Goal: Task Accomplishment & Management: Use online tool/utility

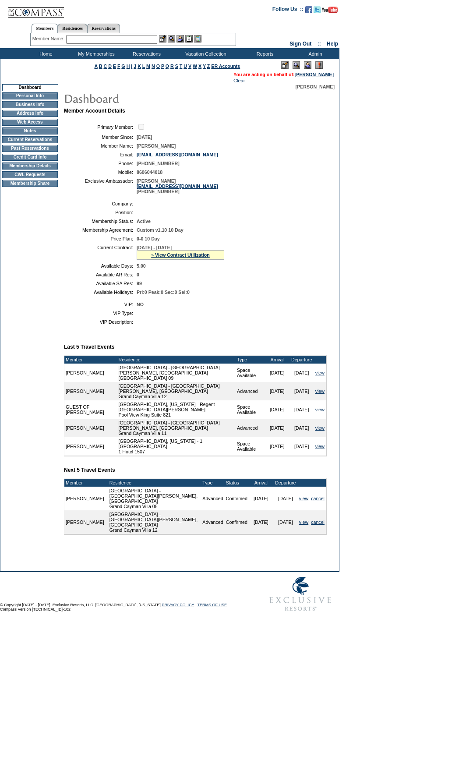
click at [32, 178] on td "CWL Requests" at bounding box center [30, 174] width 56 height 7
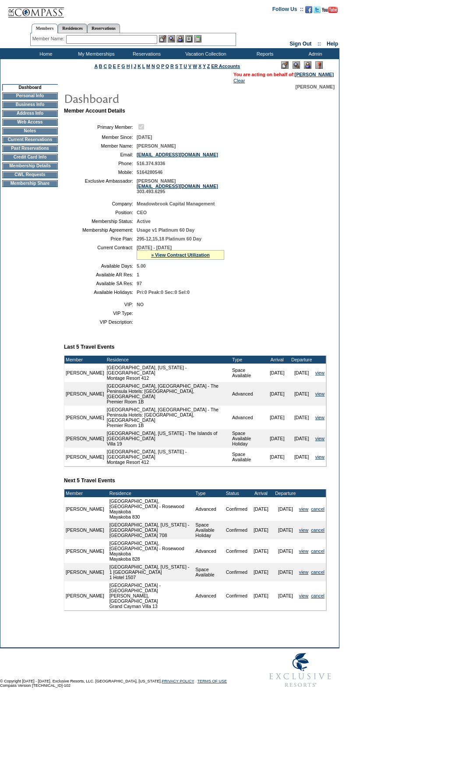
click at [33, 178] on td "CWL Requests" at bounding box center [30, 174] width 56 height 7
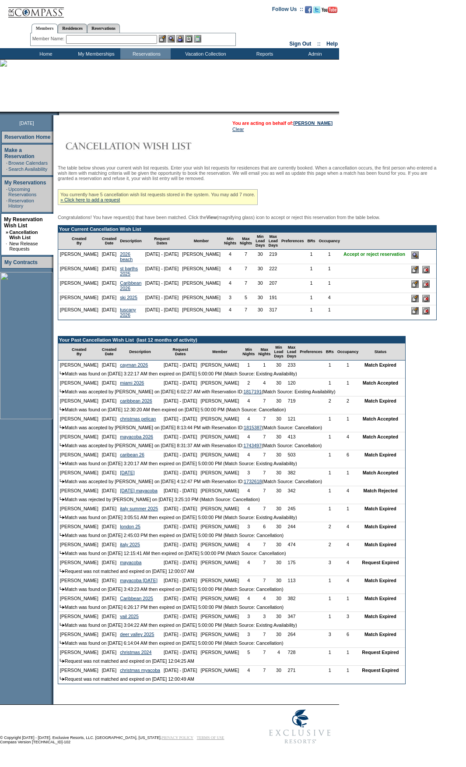
click at [419, 259] on input "image" at bounding box center [415, 254] width 7 height 7
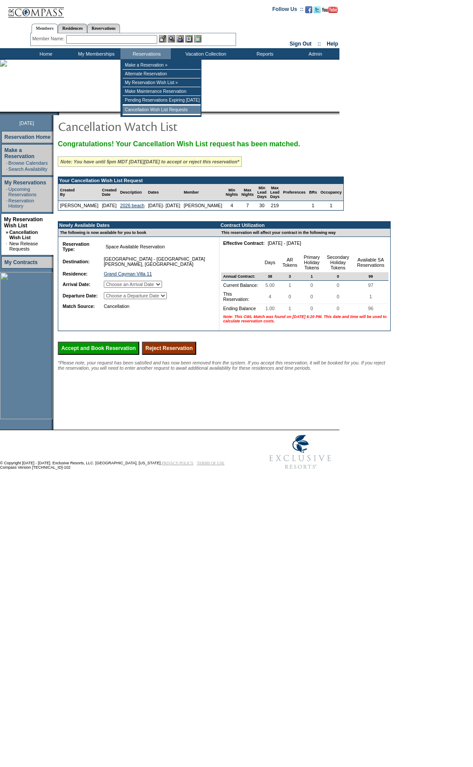
click at [148, 112] on td "Cancellation Wish List Requests" at bounding box center [162, 110] width 78 height 9
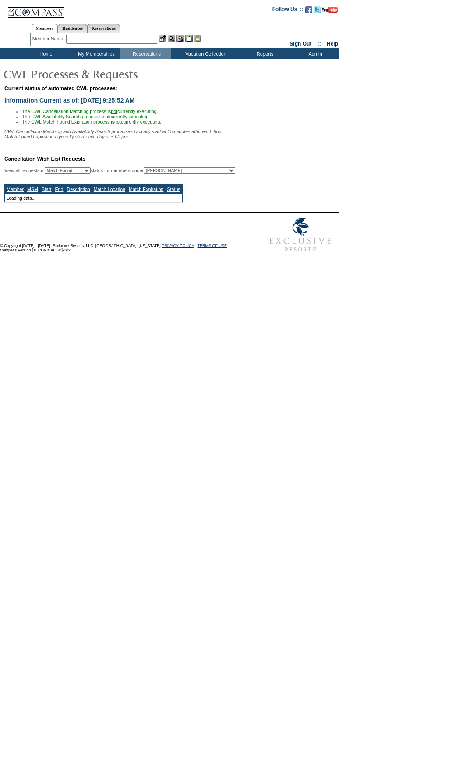
select select "50"
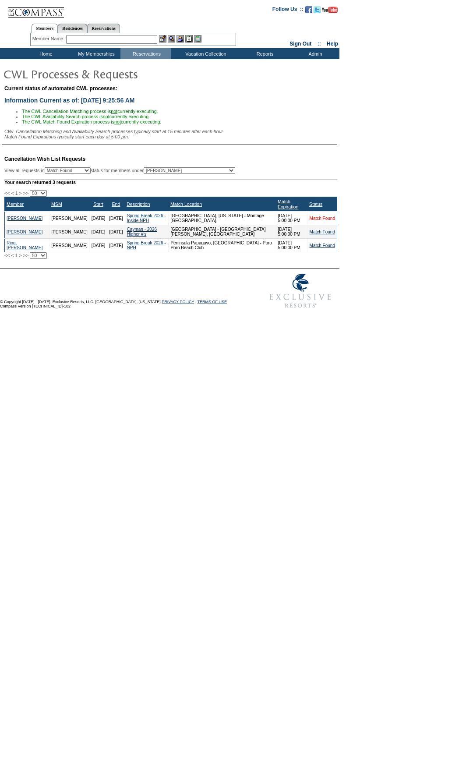
click at [327, 218] on link "Match Found" at bounding box center [322, 218] width 25 height 5
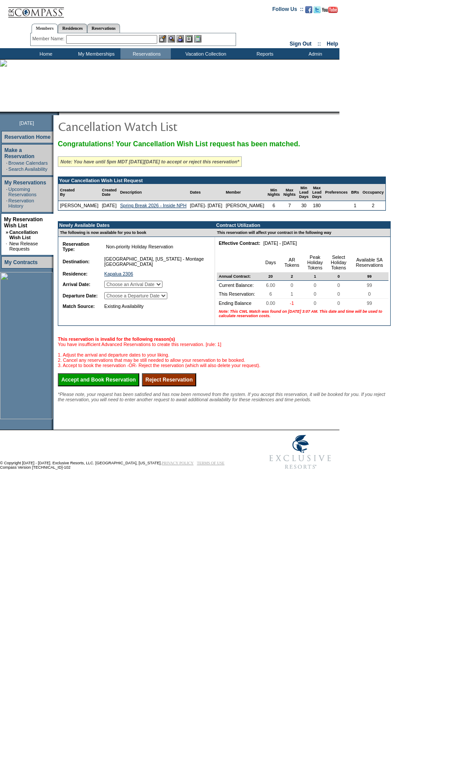
click at [196, 386] on input "Reject Reservation" at bounding box center [169, 379] width 54 height 13
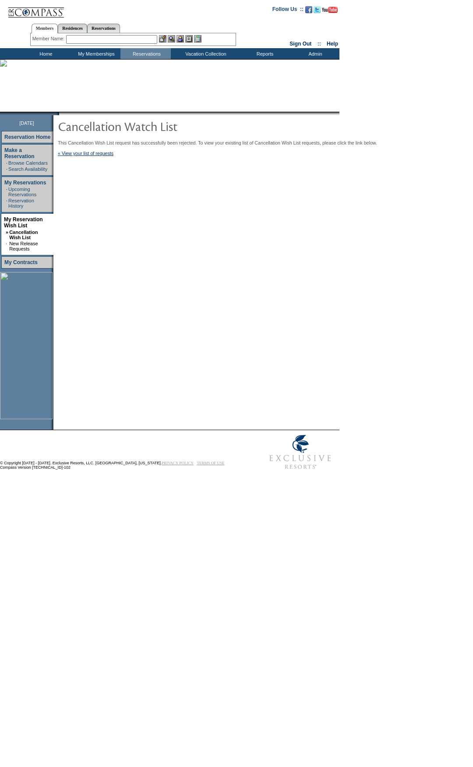
click at [51, 52] on td "Home" at bounding box center [45, 53] width 50 height 11
